Goal: Register for event/course

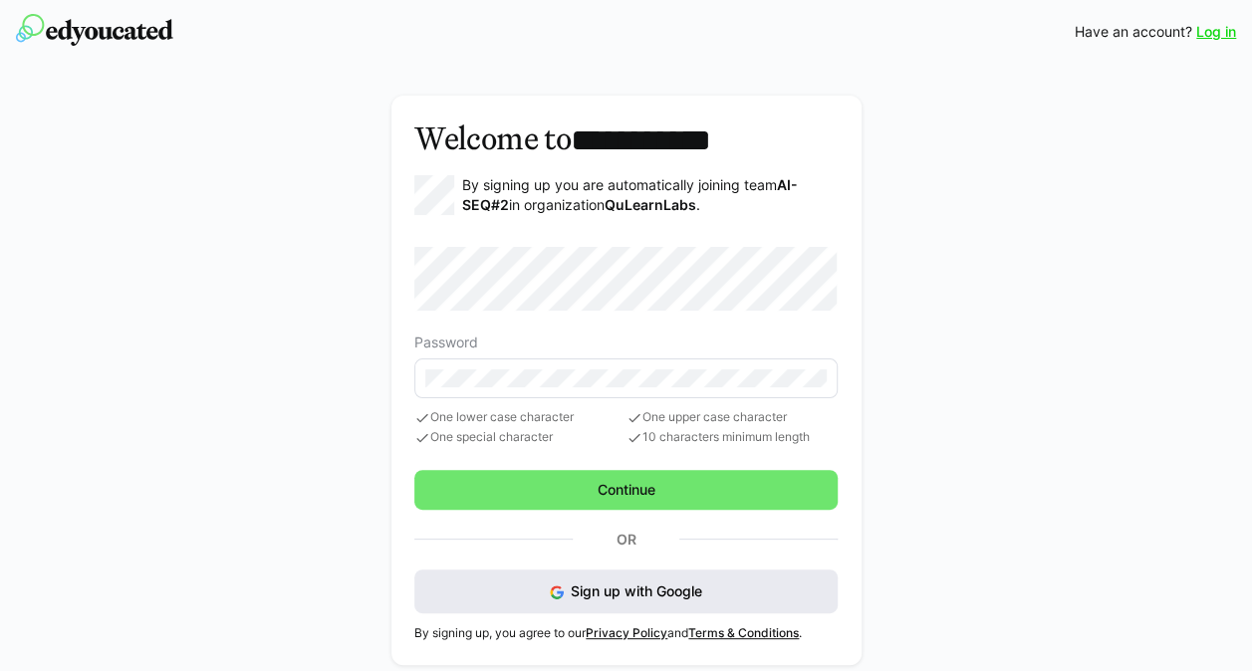
click at [692, 583] on span "Sign up with Google" at bounding box center [636, 591] width 131 height 17
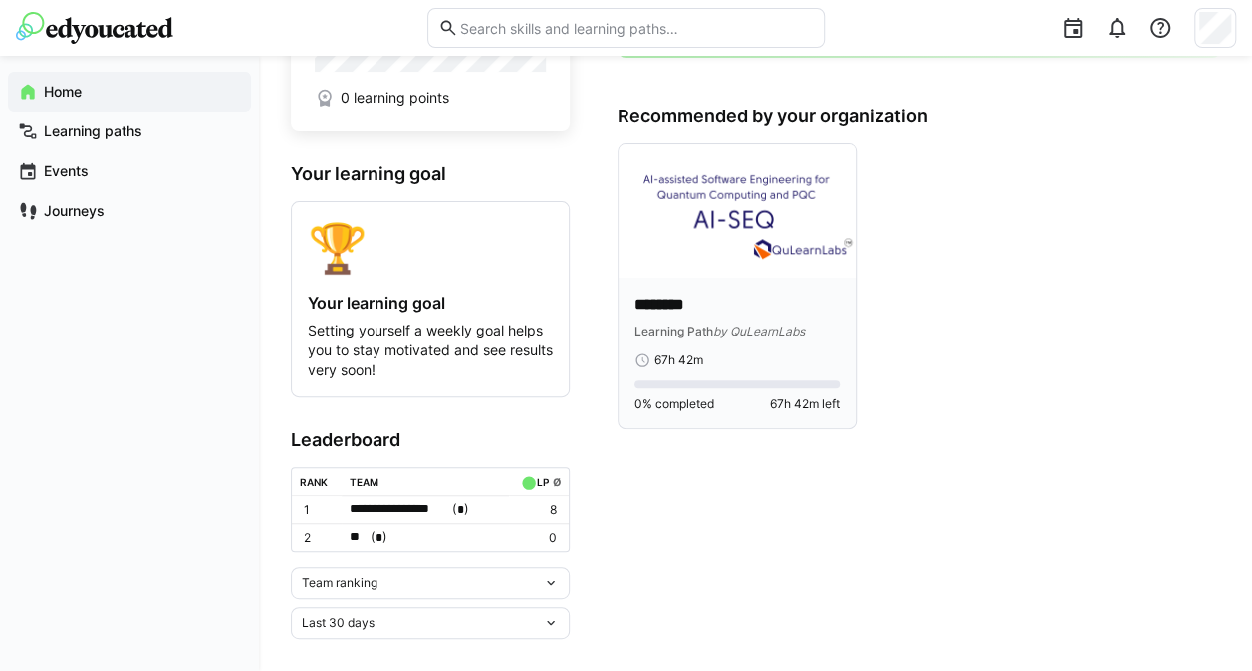
scroll to position [125, 0]
click at [739, 208] on img at bounding box center [736, 210] width 237 height 133
